Goal: Navigation & Orientation: Find specific page/section

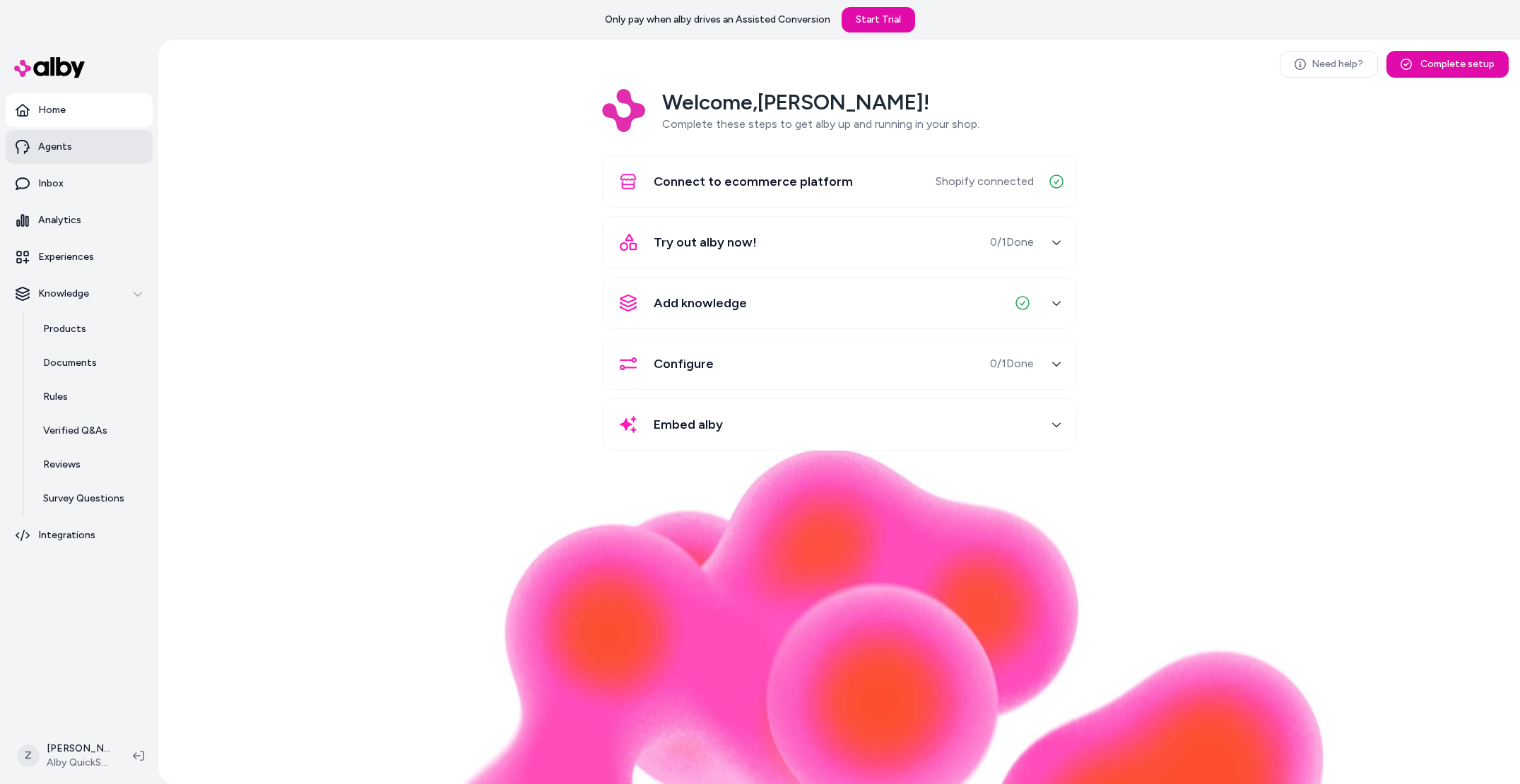
click at [74, 151] on link "Agents" at bounding box center [79, 147] width 147 height 34
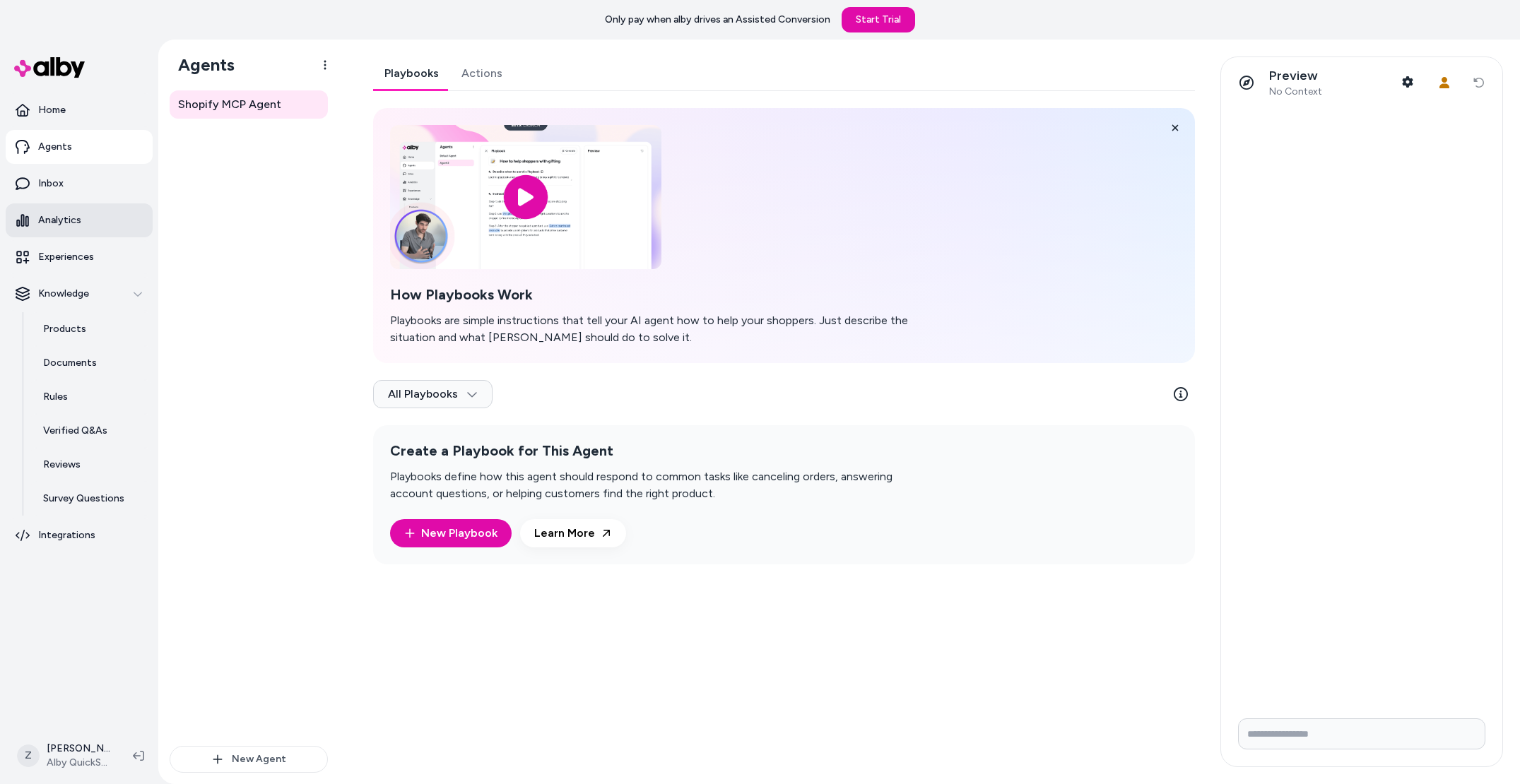
click at [74, 232] on link "Analytics" at bounding box center [79, 220] width 147 height 34
click at [72, 243] on link "Experiences" at bounding box center [79, 257] width 147 height 34
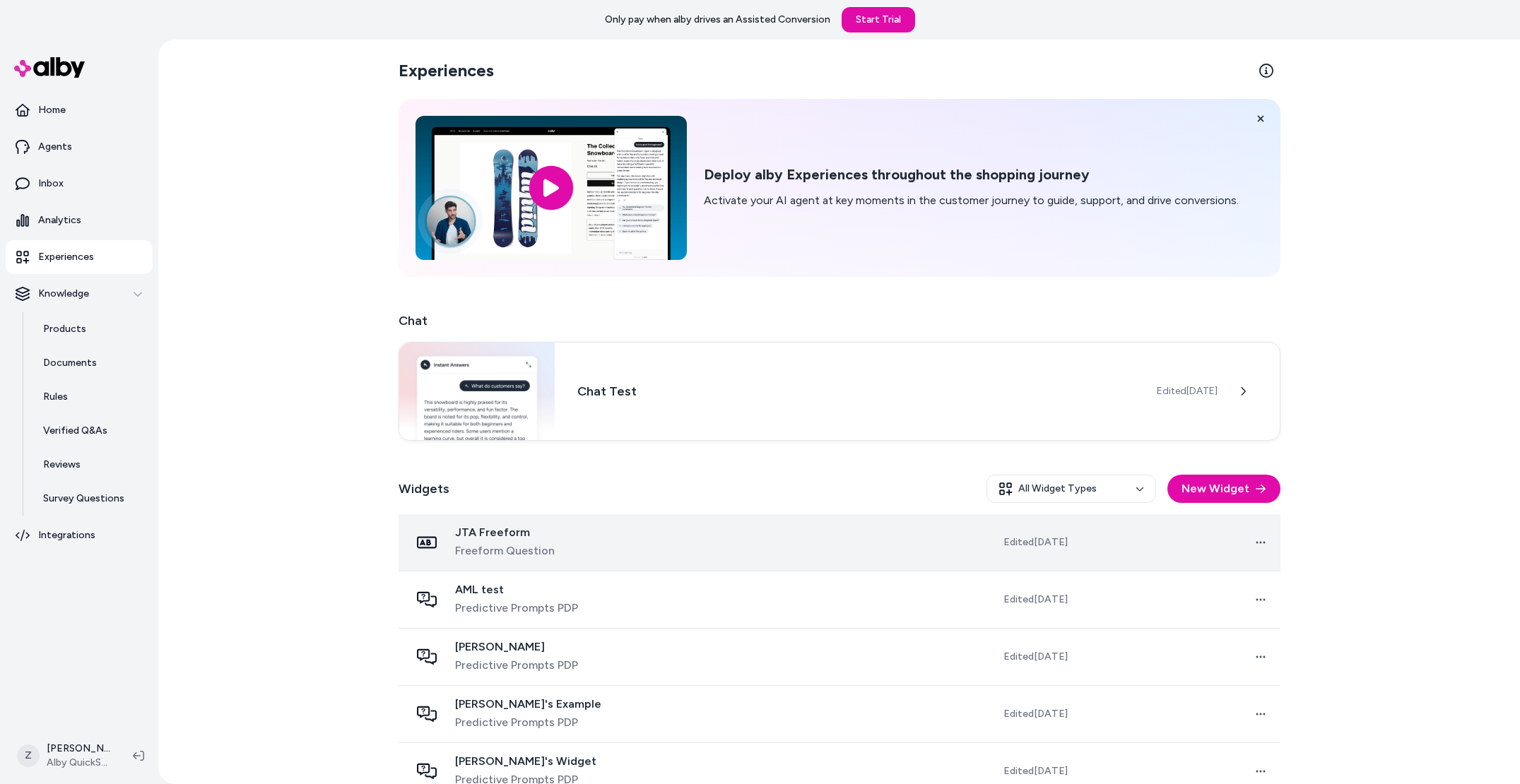
click at [595, 555] on div "JTA Freeform Freeform Question" at bounding box center [556, 543] width 292 height 34
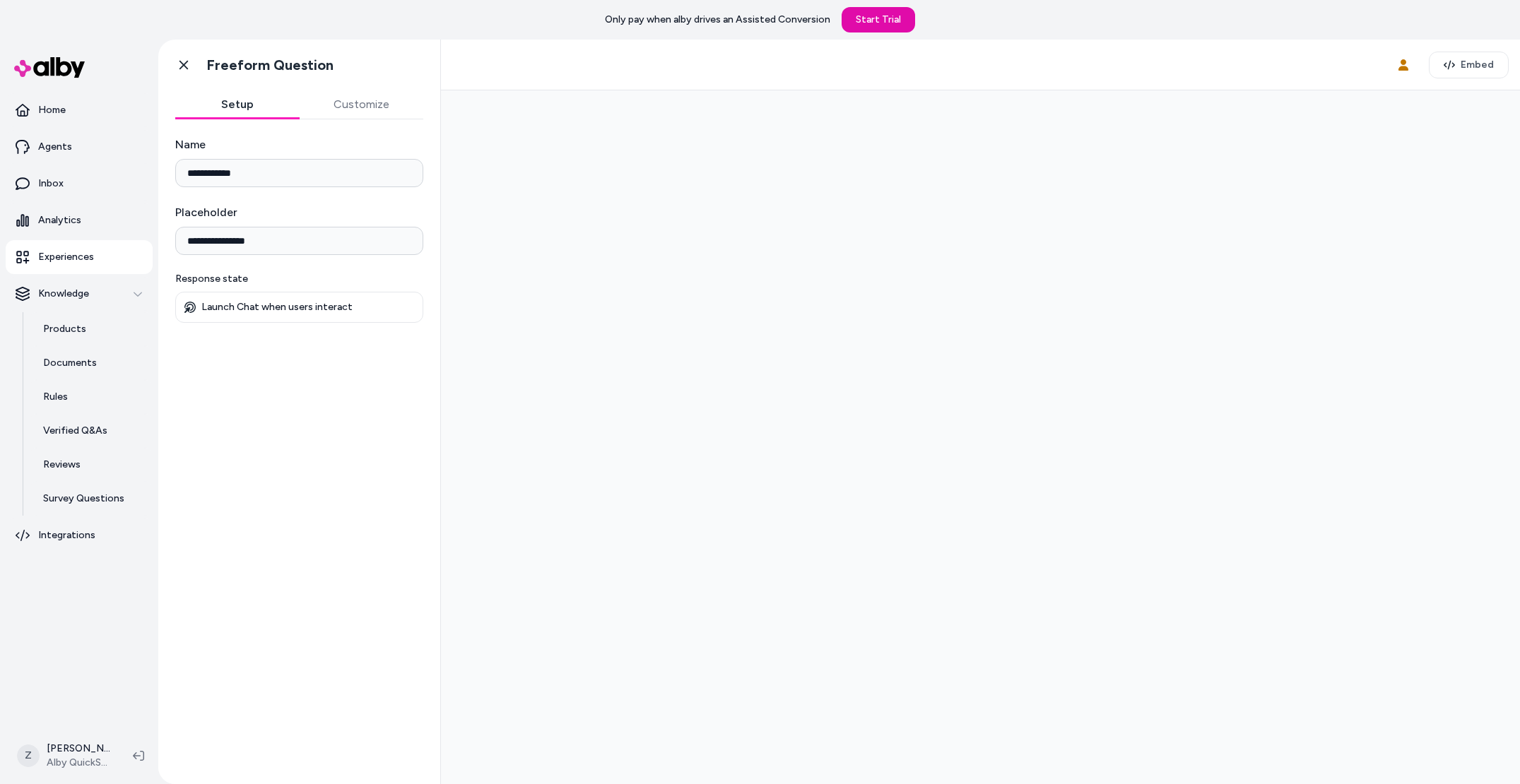
click at [381, 98] on button "Customize" at bounding box center [362, 105] width 125 height 29
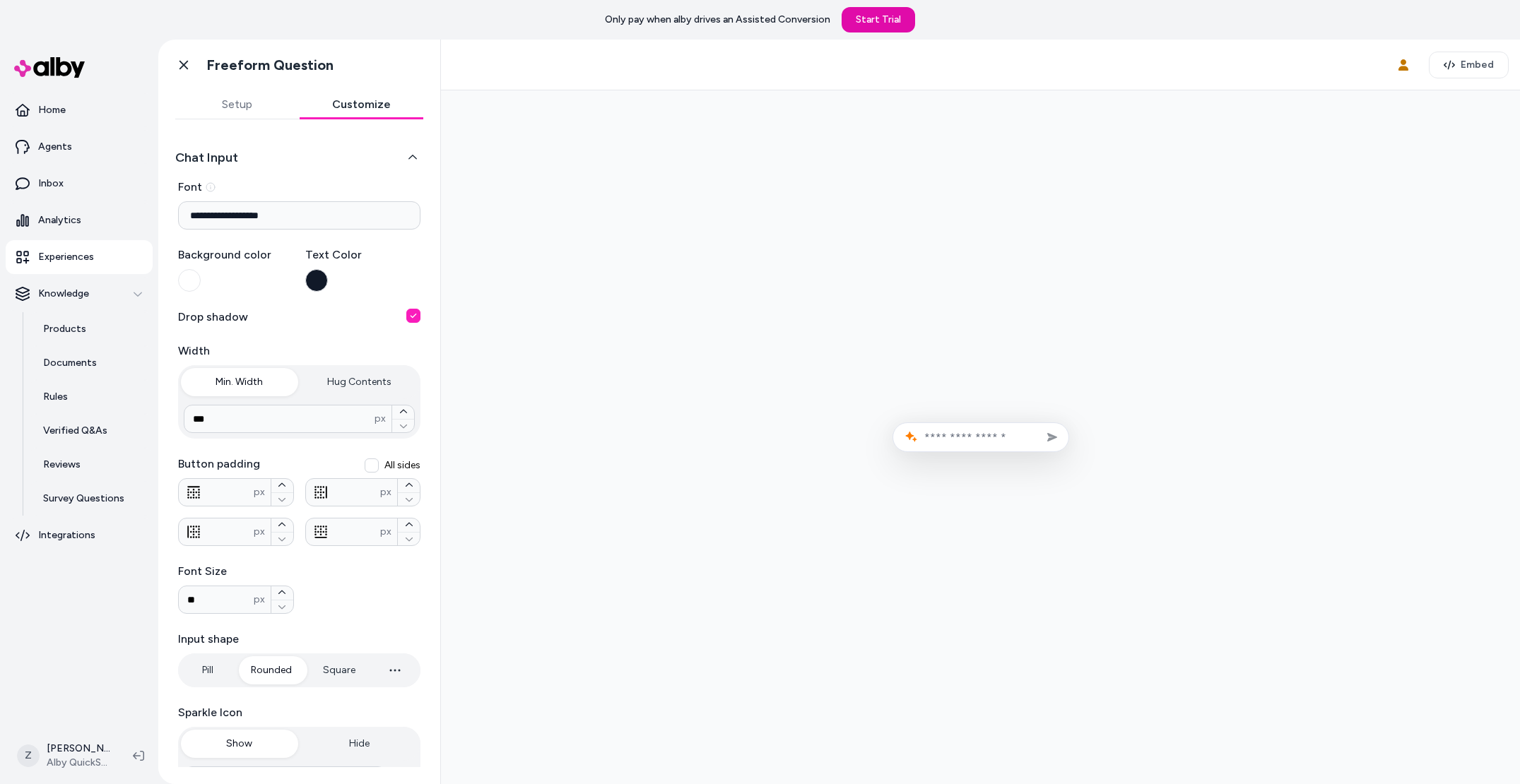
click at [267, 106] on button "Setup" at bounding box center [238, 105] width 125 height 29
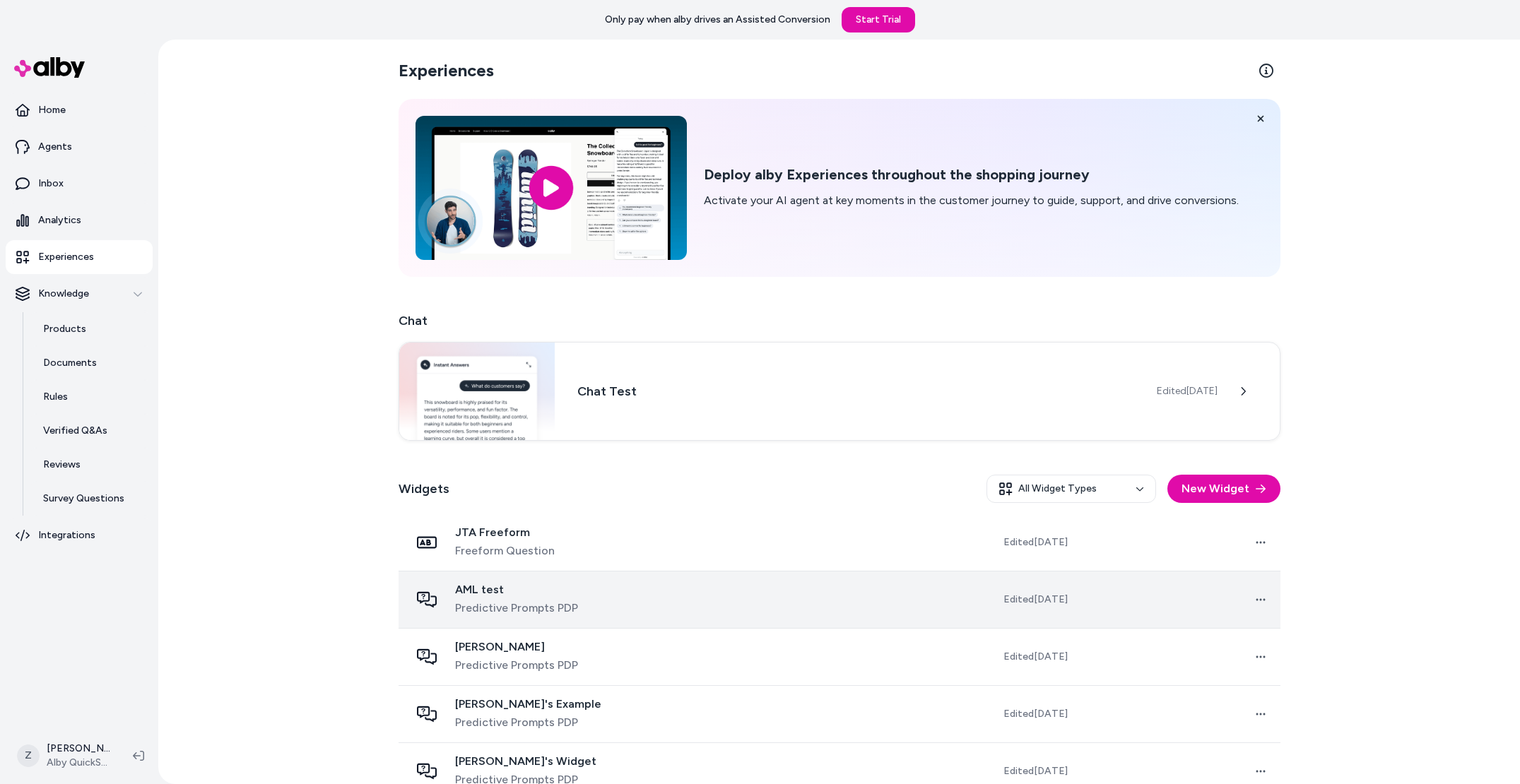
click at [601, 605] on div "AML test Predictive Prompts PDP" at bounding box center [556, 600] width 292 height 34
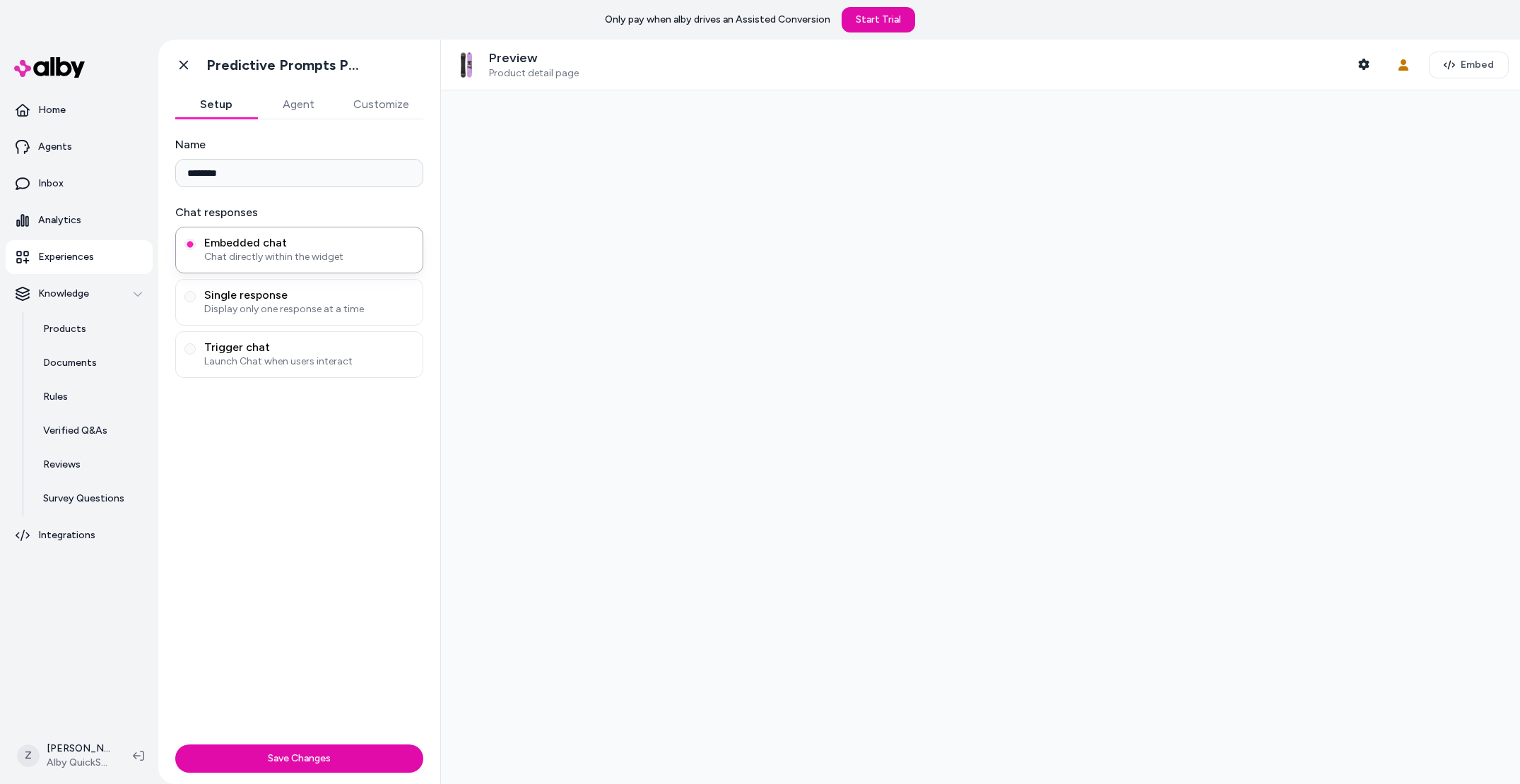
click at [328, 83] on div "Go back Predictive Prompts PDP" at bounding box center [299, 65] width 282 height 51
click at [310, 104] on button "Agent" at bounding box center [298, 105] width 82 height 29
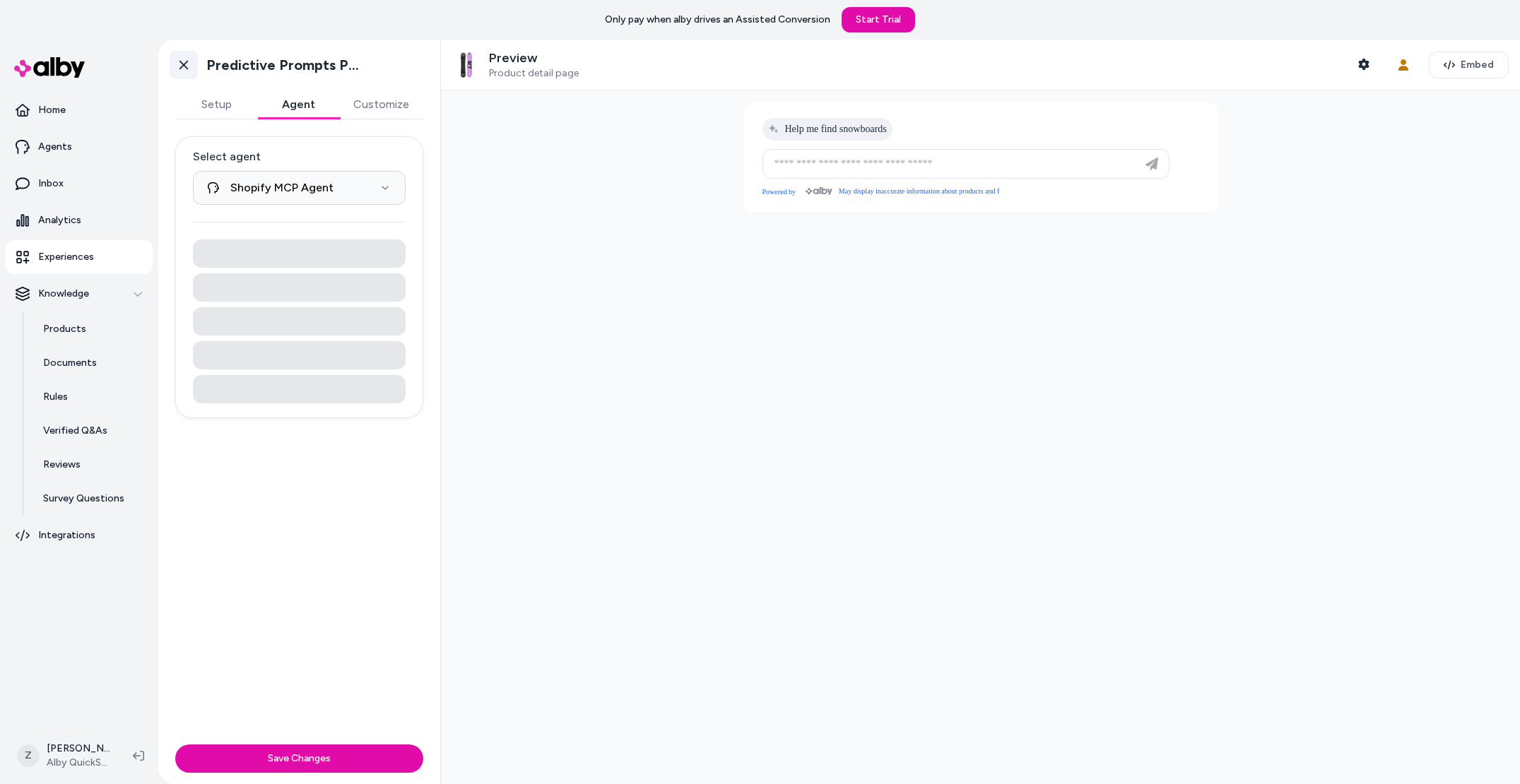
click at [182, 62] on icon at bounding box center [184, 65] width 14 height 14
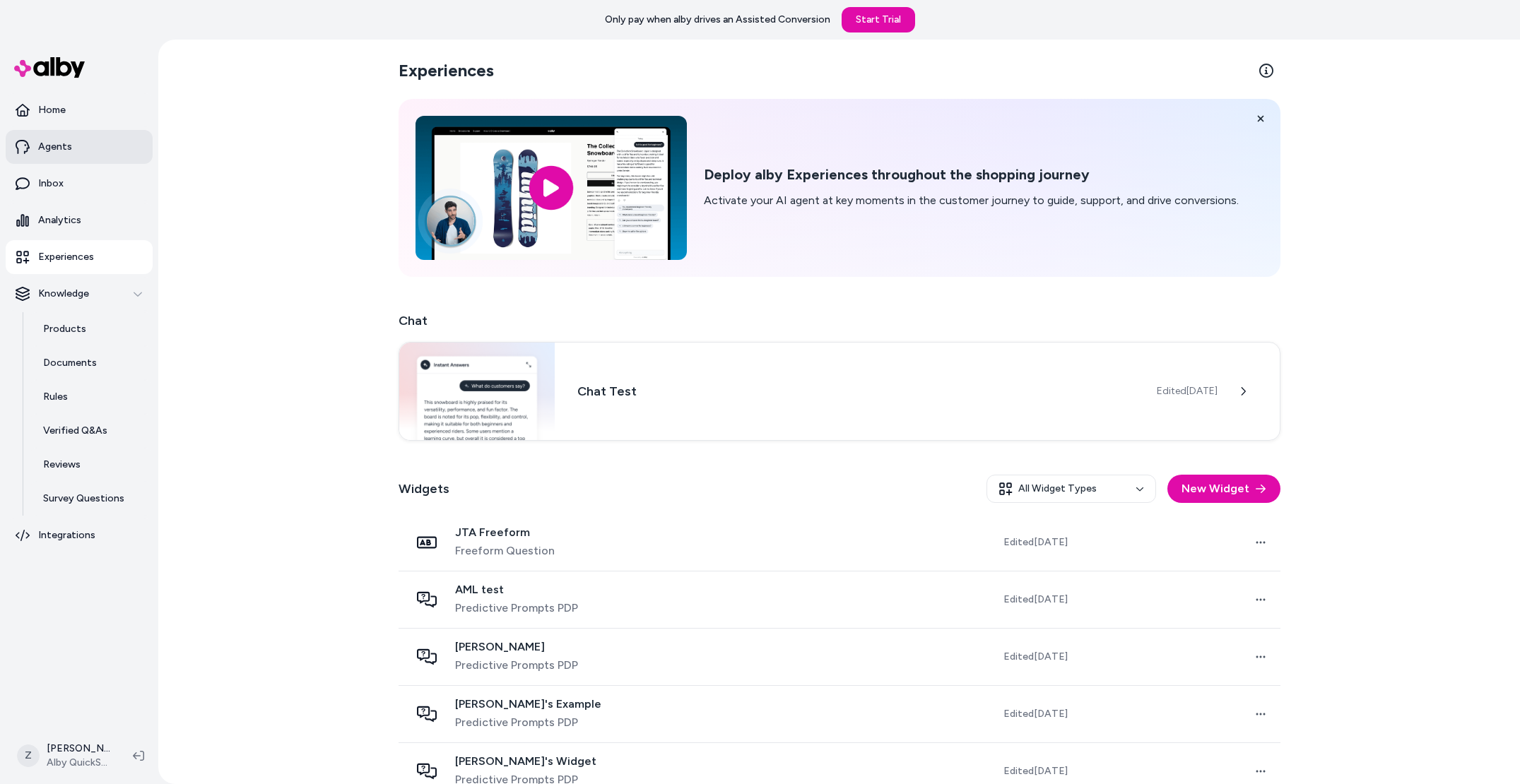
click at [67, 153] on p "Agents" at bounding box center [55, 147] width 34 height 14
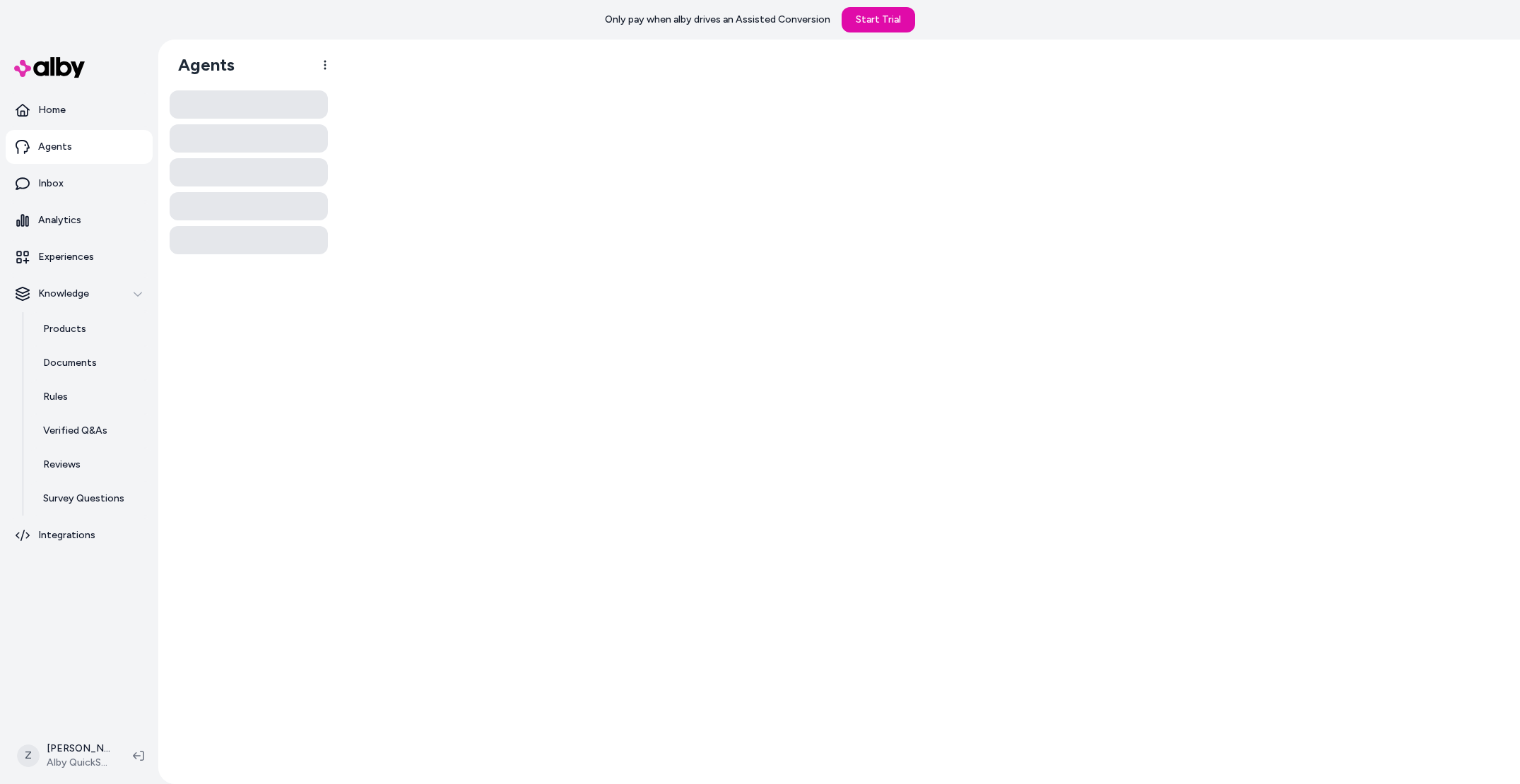
click at [605, 400] on div at bounding box center [930, 412] width 1181 height 745
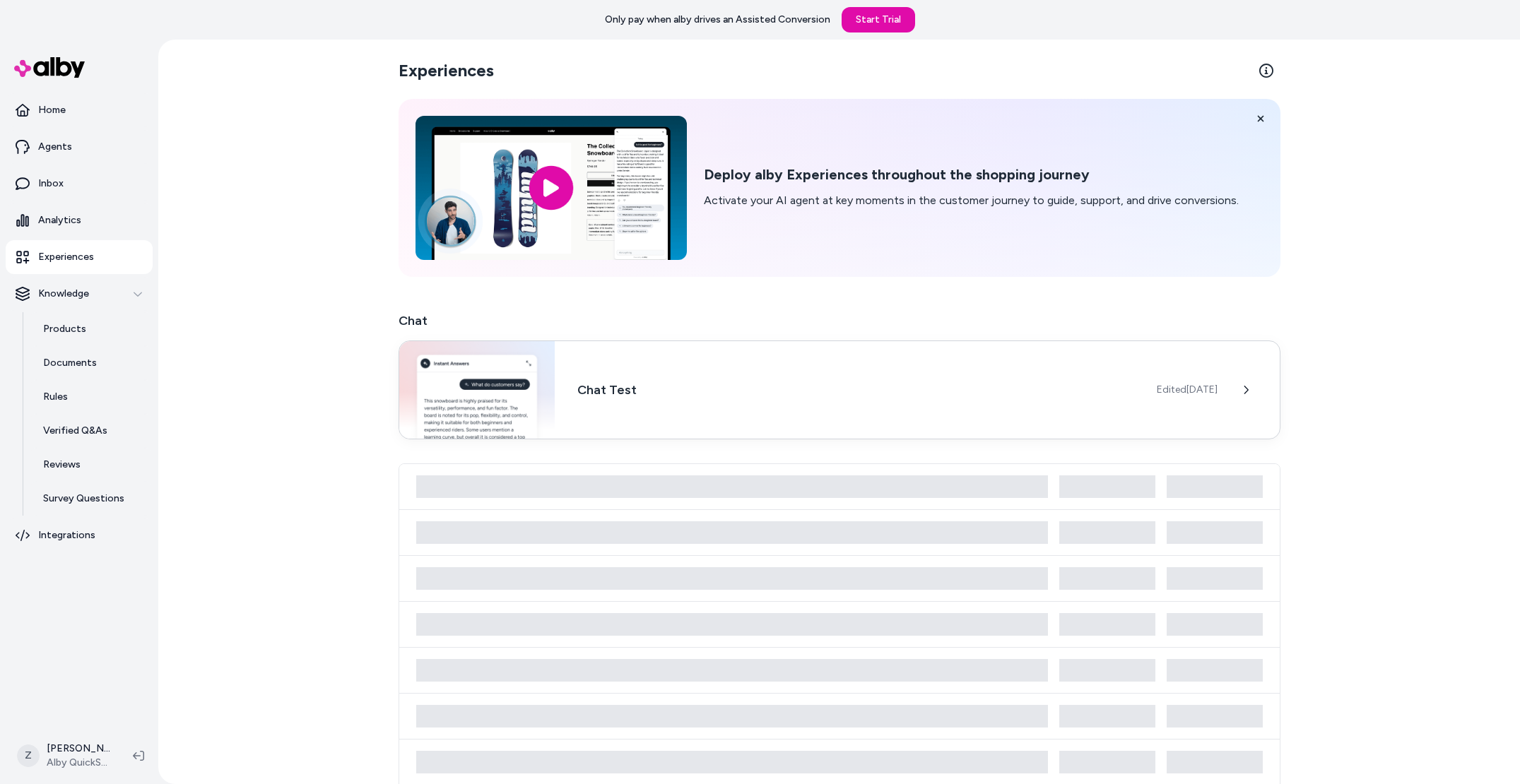
click at [690, 377] on div "Chat Test Edited [DATE]" at bounding box center [840, 390] width 882 height 99
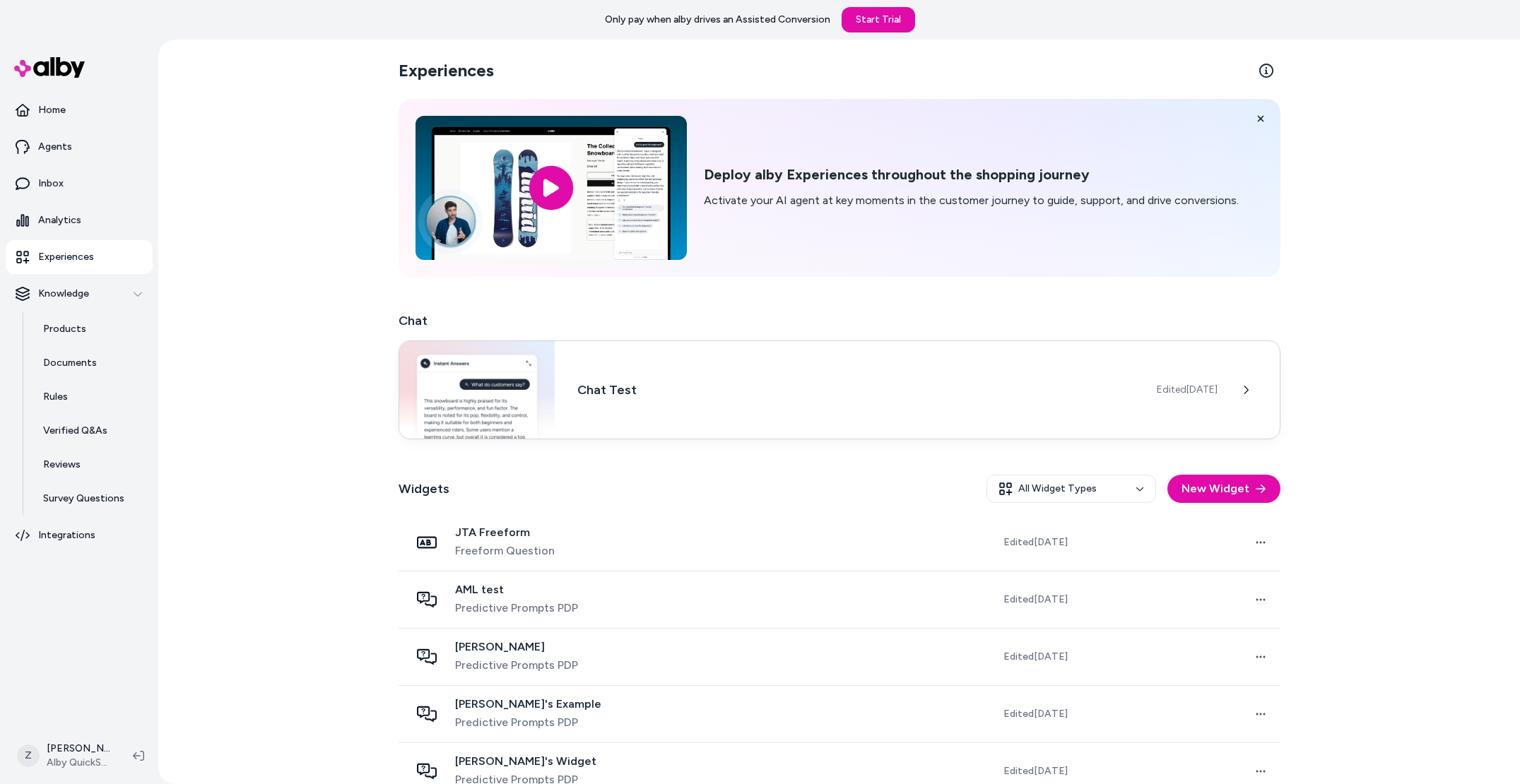
click at [714, 403] on div "Chat Test Edited [DATE]" at bounding box center [840, 390] width 882 height 99
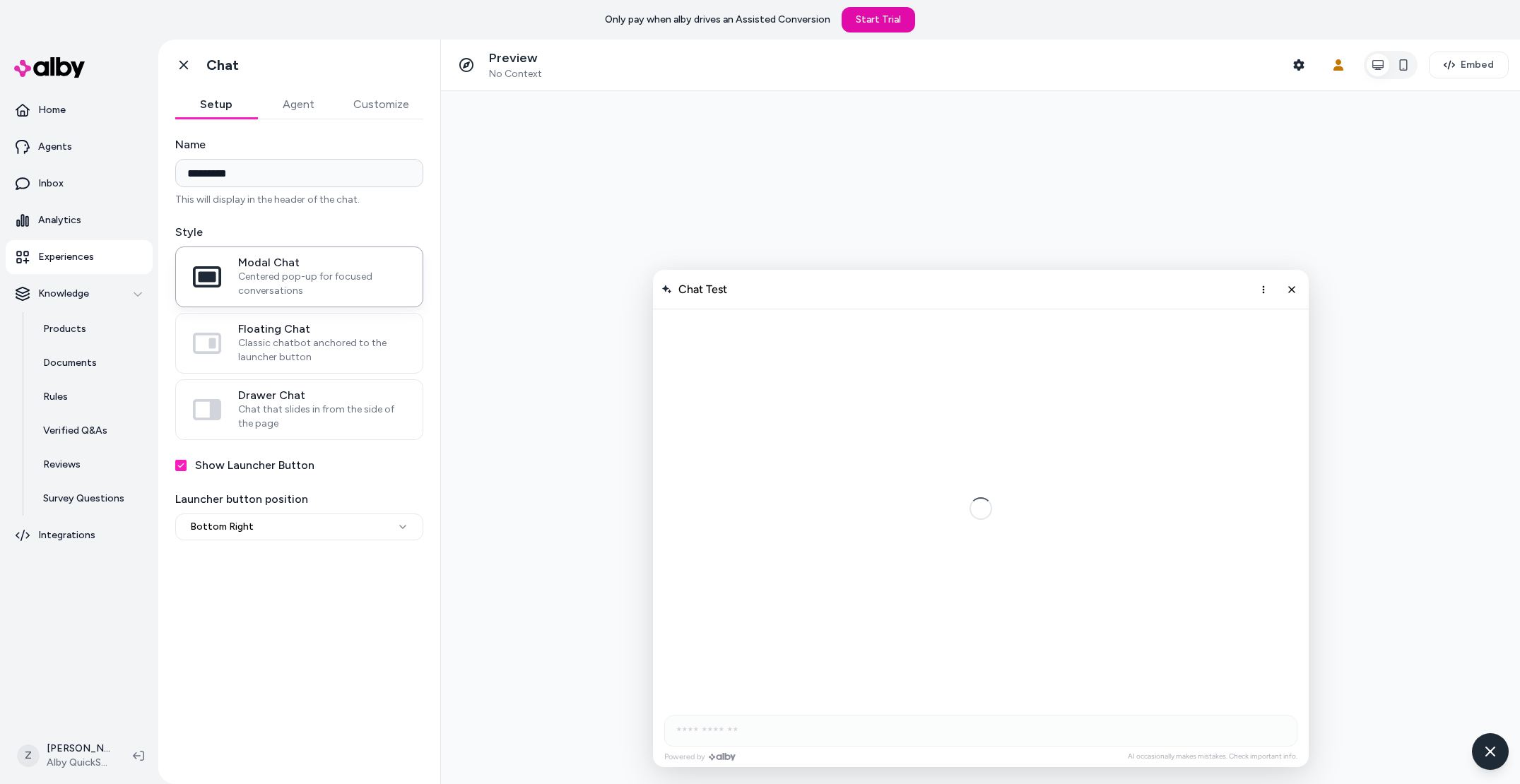
click at [298, 94] on button "Agent" at bounding box center [298, 105] width 82 height 29
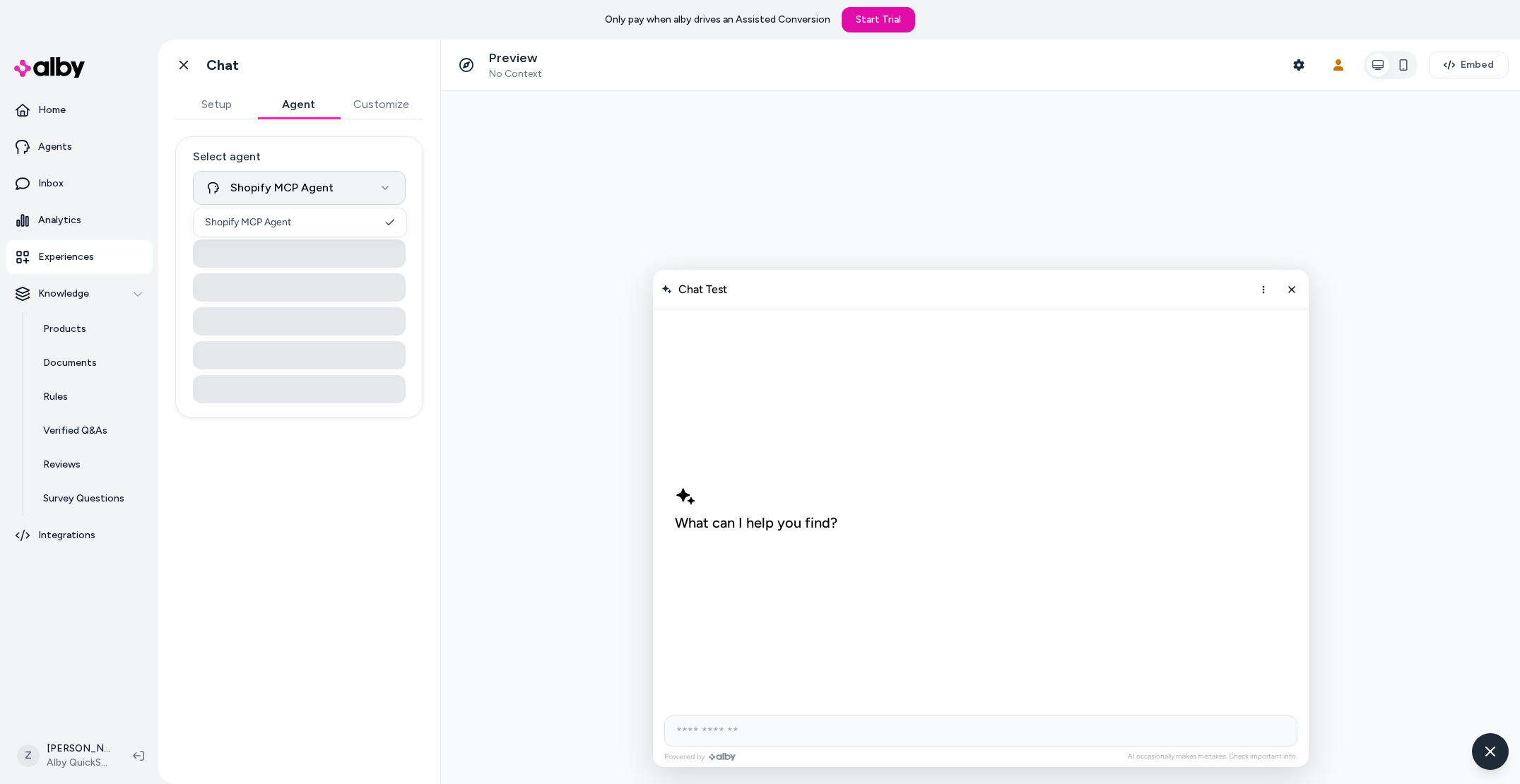
click at [310, 195] on html "**********" at bounding box center [760, 392] width 1520 height 784
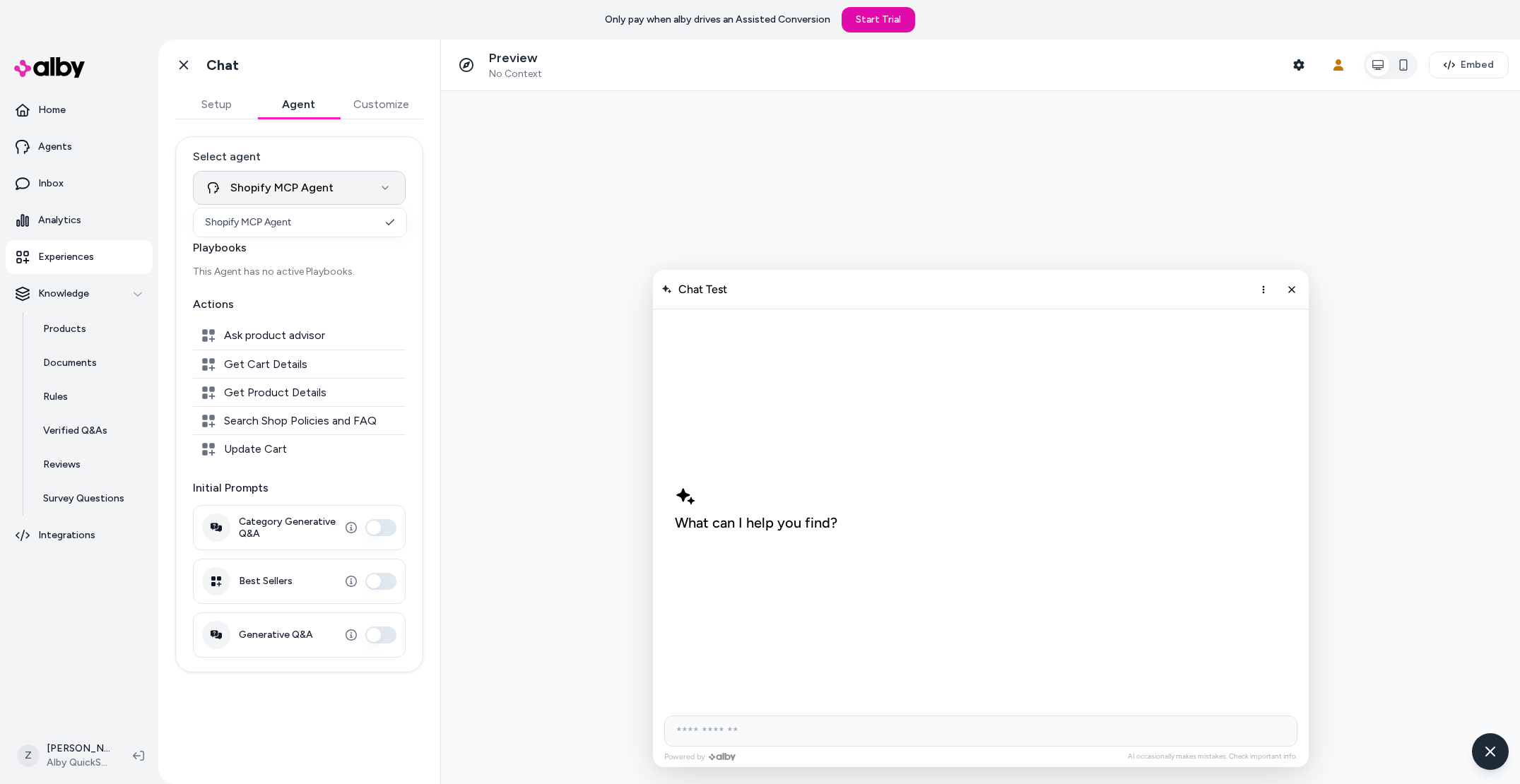
click at [310, 195] on html "**********" at bounding box center [760, 392] width 1520 height 784
